Goal: Task Accomplishment & Management: Manage account settings

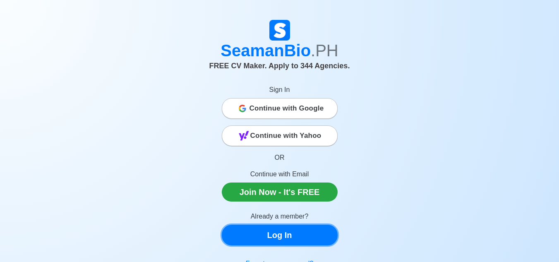
click at [262, 238] on link "Log In" at bounding box center [280, 235] width 116 height 21
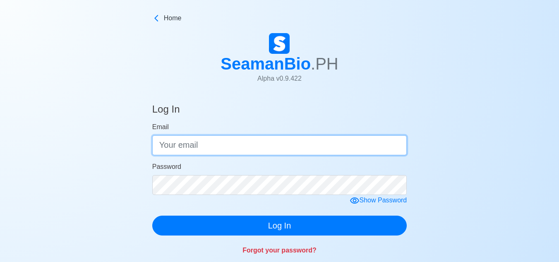
click at [246, 143] on input "Email" at bounding box center [279, 145] width 255 height 20
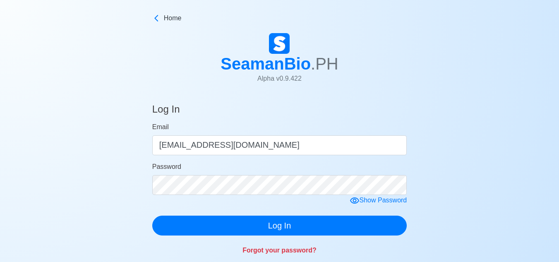
click at [236, 195] on form "Email [EMAIL_ADDRESS][DOMAIN_NAME] Password Show Password Log In" at bounding box center [279, 178] width 255 height 113
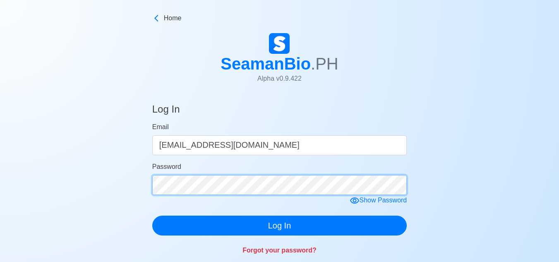
click button "Log In" at bounding box center [279, 226] width 255 height 20
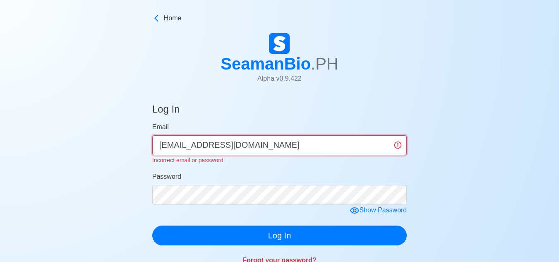
drag, startPoint x: 205, startPoint y: 148, endPoint x: 137, endPoint y: 150, distance: 67.9
type input "[EMAIL_ADDRESS][DOMAIN_NAME]"
click button "Log In" at bounding box center [279, 236] width 255 height 20
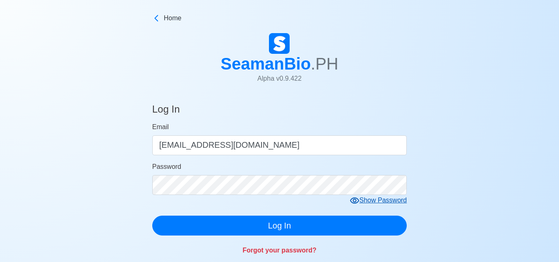
click at [352, 210] on form "Email [EMAIL_ADDRESS][DOMAIN_NAME] Password Show Password Log In" at bounding box center [279, 178] width 255 height 113
click at [361, 201] on div "Show Password" at bounding box center [379, 200] width 58 height 10
click at [361, 201] on icon at bounding box center [358, 201] width 10 height 10
click at [361, 201] on div "Hide Password" at bounding box center [380, 200] width 55 height 10
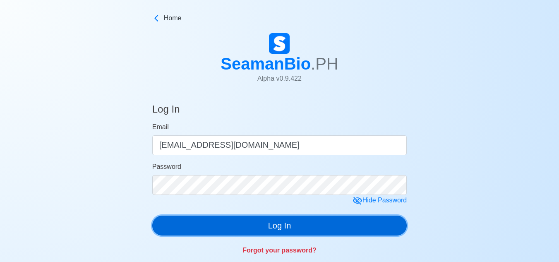
click at [336, 224] on button "Log In" at bounding box center [279, 226] width 255 height 20
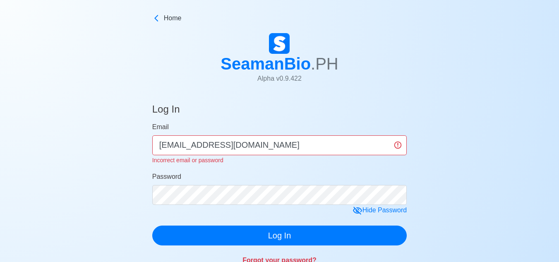
click at [158, 24] on div "Home" at bounding box center [279, 21] width 255 height 17
click at [169, 22] on span "Home" at bounding box center [173, 18] width 18 height 10
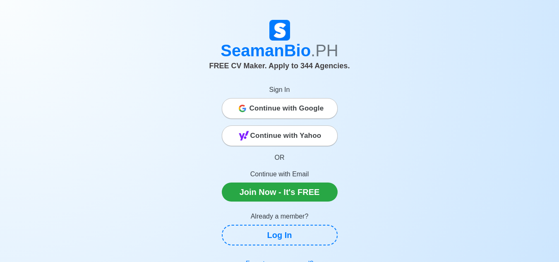
click at [270, 114] on span "Continue with Google" at bounding box center [287, 108] width 75 height 17
